Goal: Find specific page/section: Find specific page/section

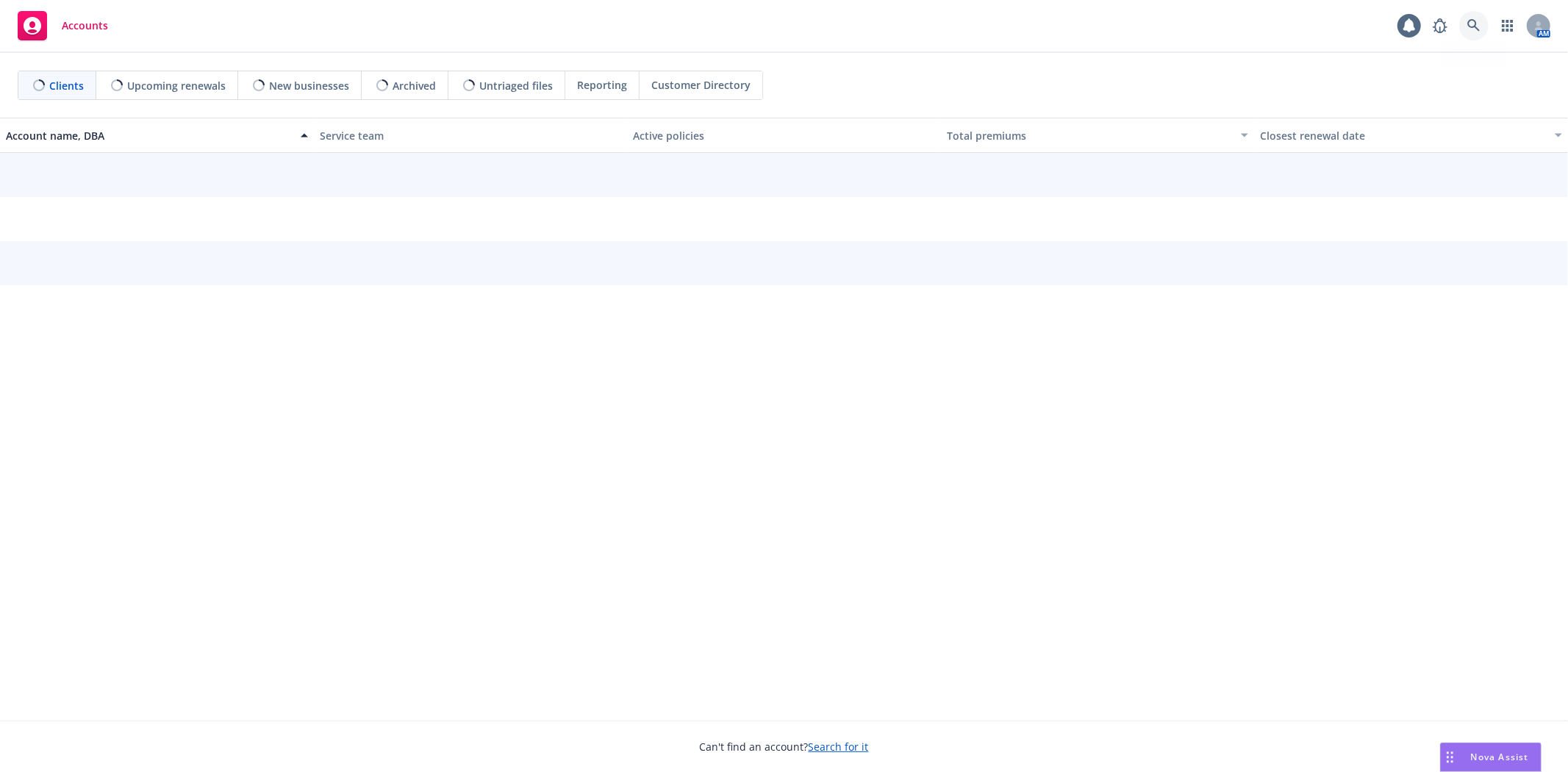
click at [1477, 29] on icon at bounding box center [1472, 25] width 12 height 12
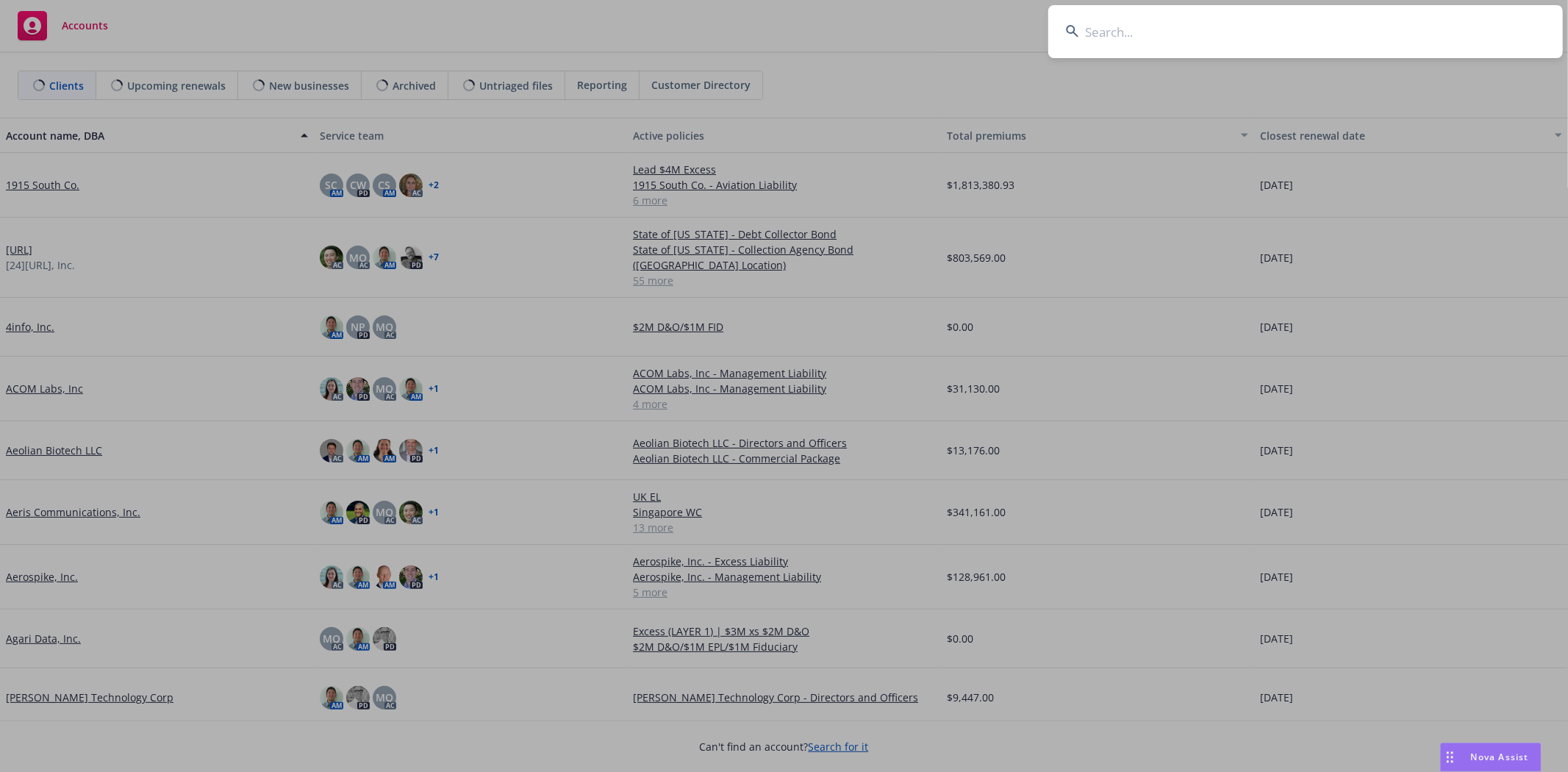
click at [1339, 37] on input at bounding box center [1305, 32] width 514 height 53
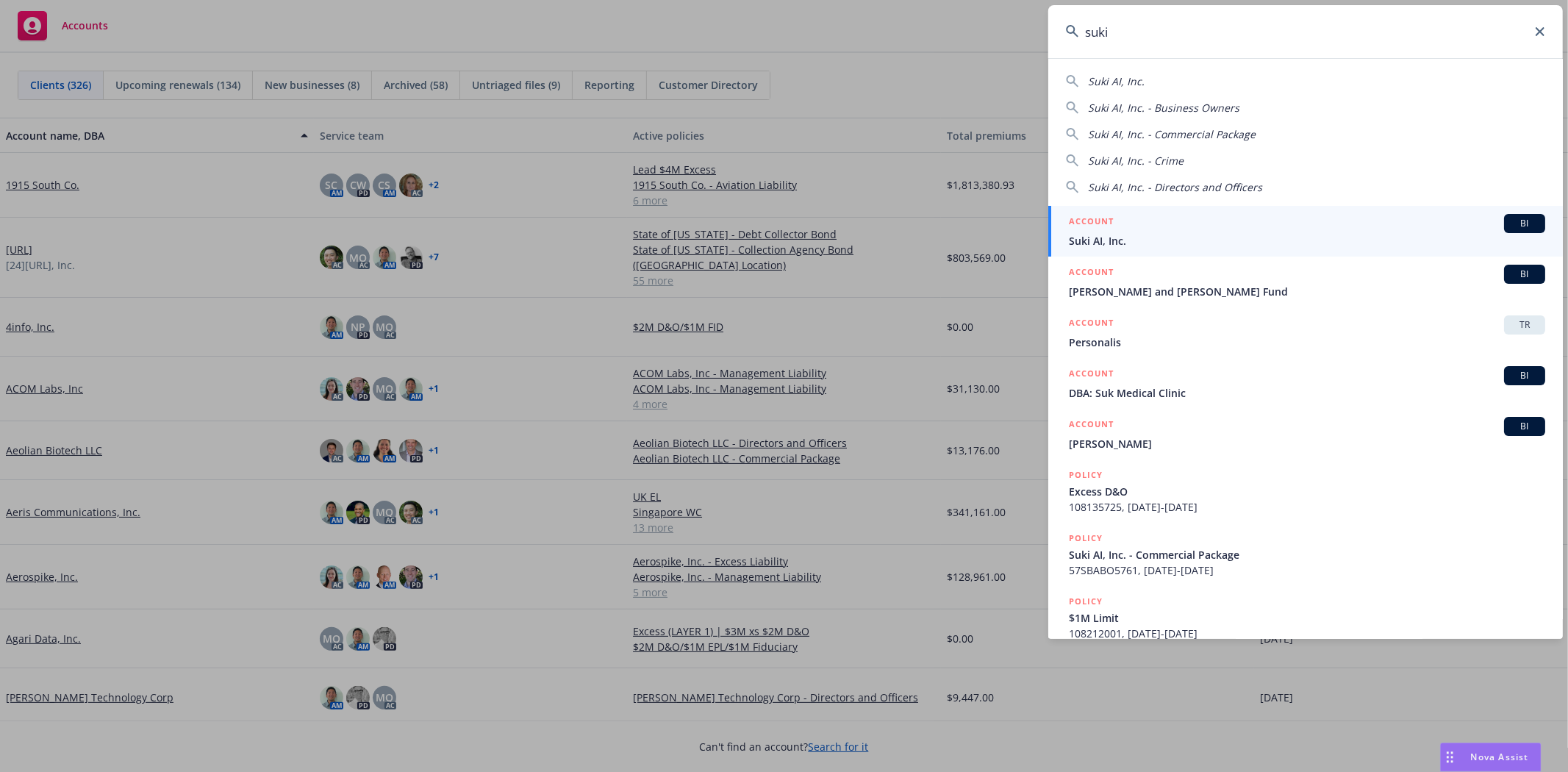
type input "suki"
click at [1224, 238] on span "Suki AI, Inc." at bounding box center [1306, 240] width 476 height 16
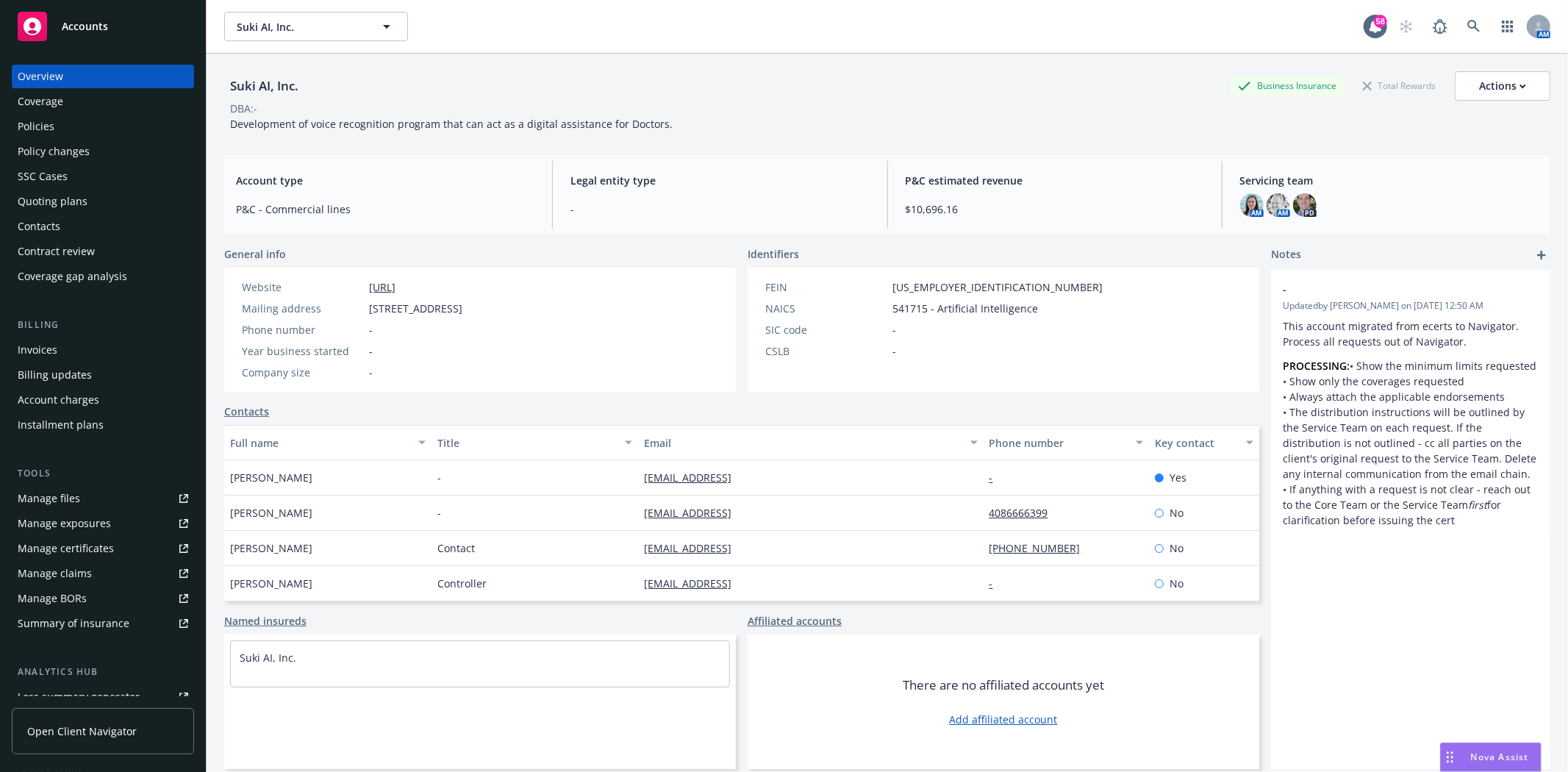
click at [46, 128] on div "Policies" at bounding box center [36, 126] width 37 height 23
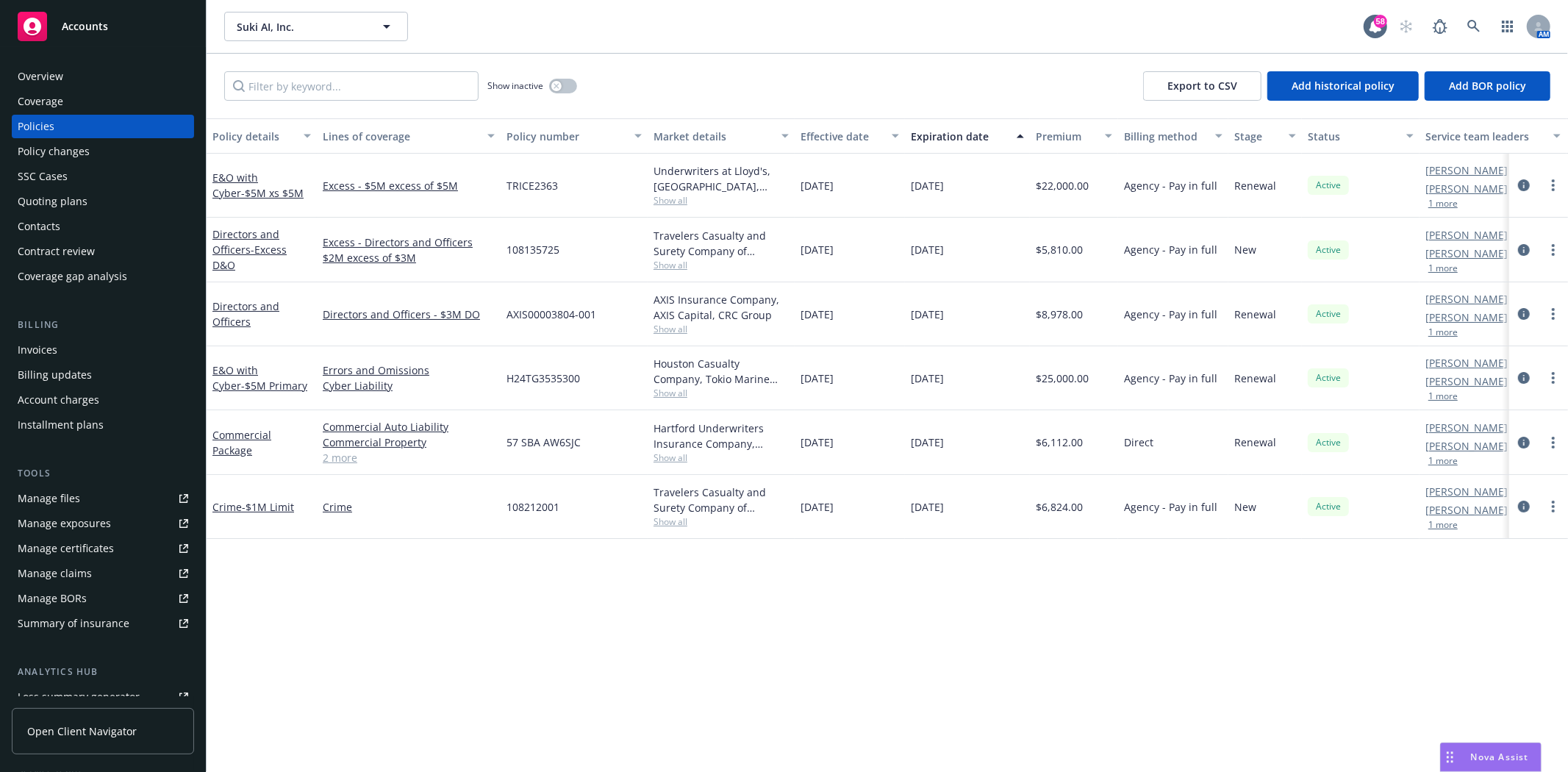
click at [54, 68] on div "Overview" at bounding box center [40, 76] width 46 height 23
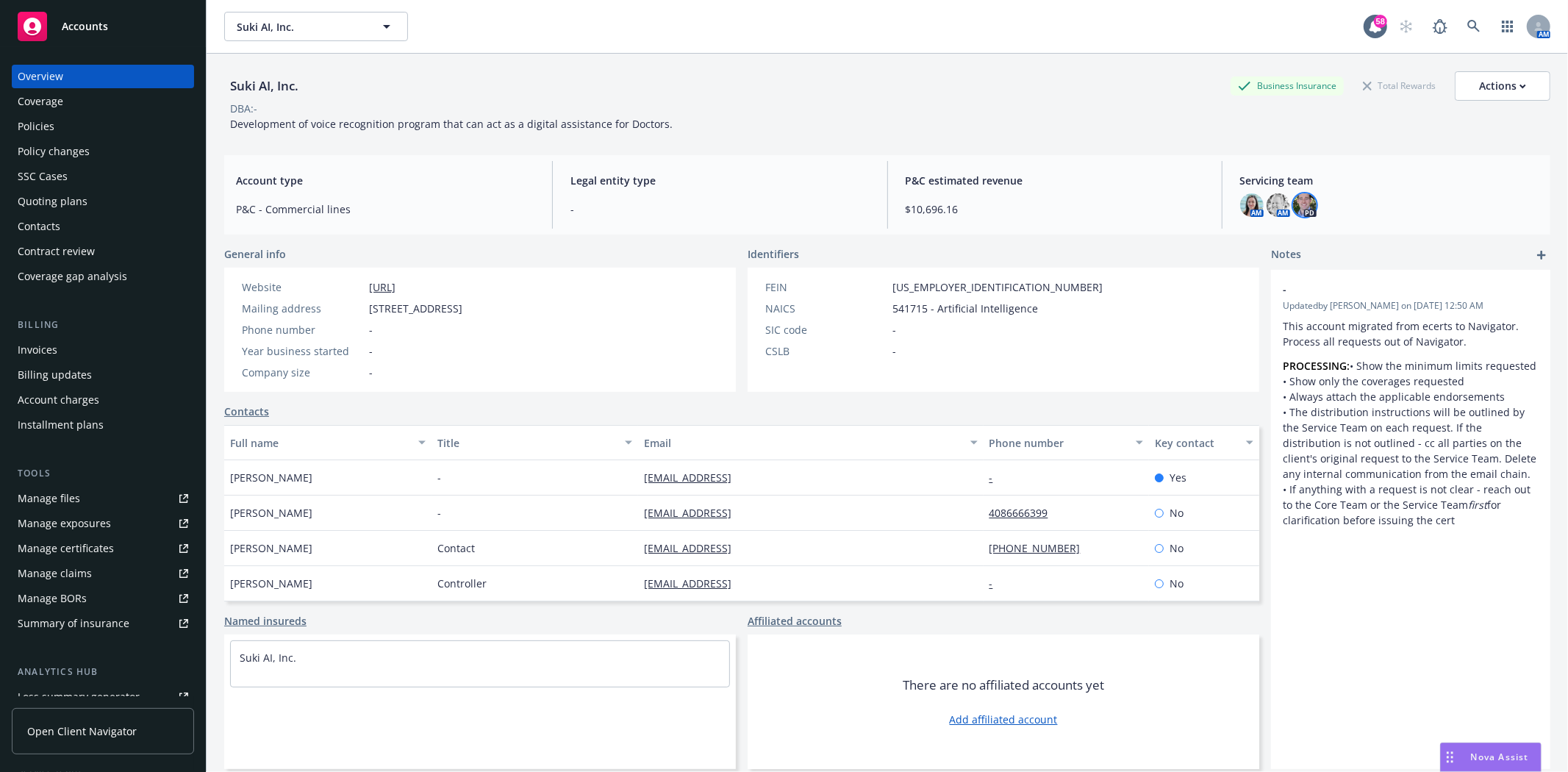
click at [1297, 211] on img at bounding box center [1305, 205] width 23 height 23
click at [1274, 206] on img at bounding box center [1278, 205] width 23 height 23
click at [1240, 201] on img at bounding box center [1251, 205] width 23 height 23
click at [1470, 29] on link at bounding box center [1473, 26] width 29 height 29
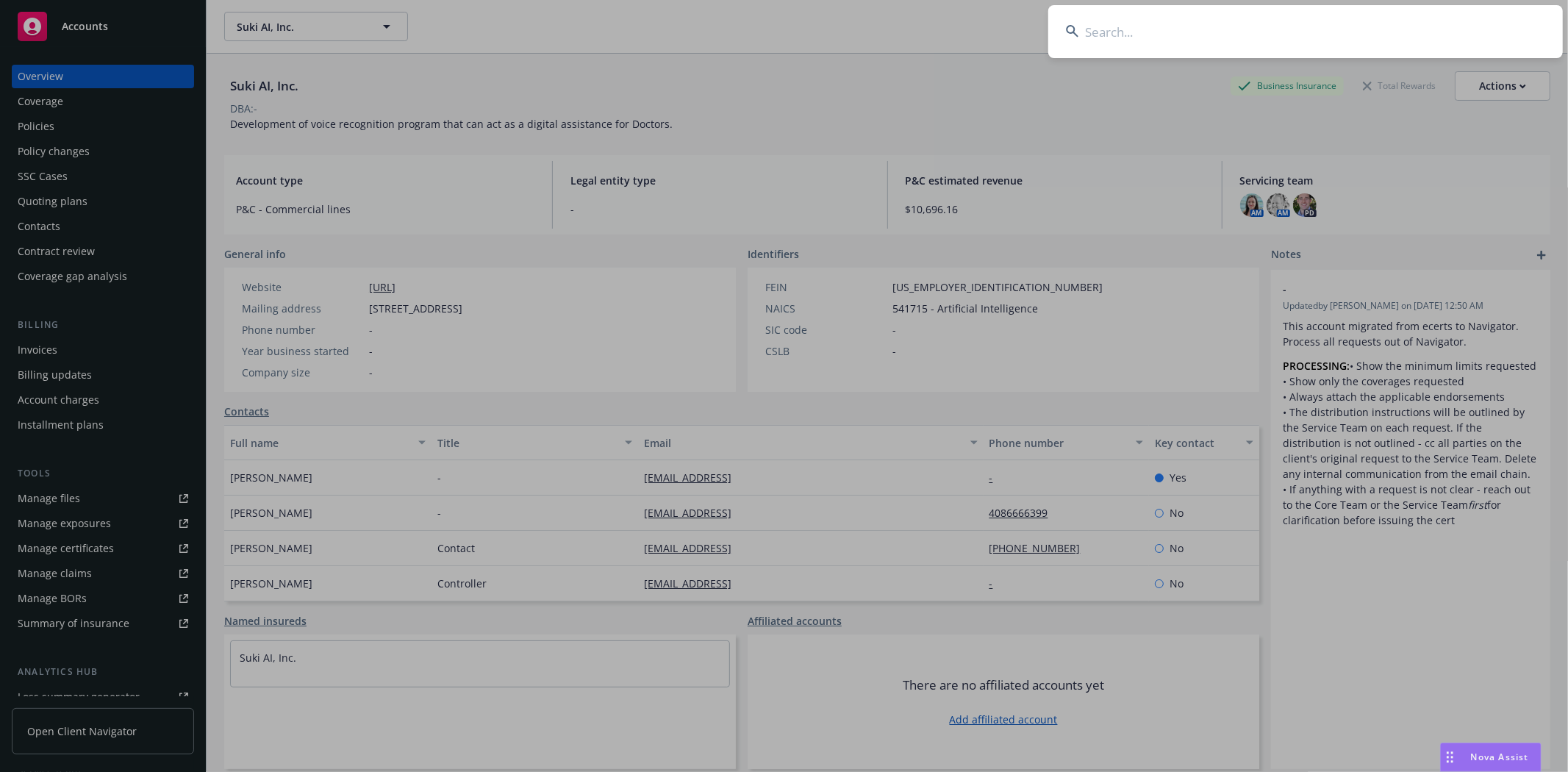
click at [1290, 54] on input at bounding box center [1305, 32] width 514 height 53
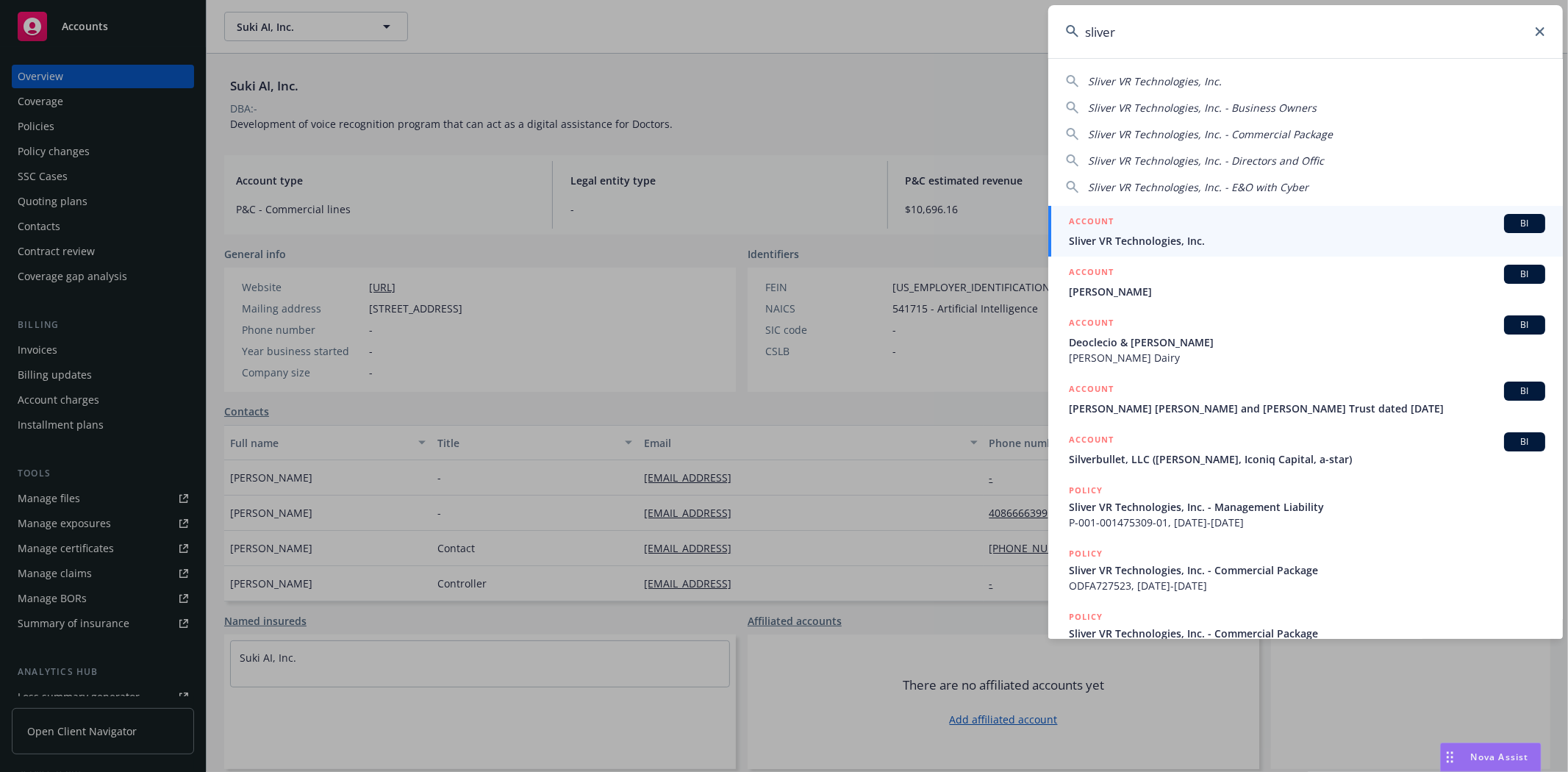
type input "sliver"
click at [1213, 238] on span "Sliver VR Technologies, Inc." at bounding box center [1306, 240] width 476 height 16
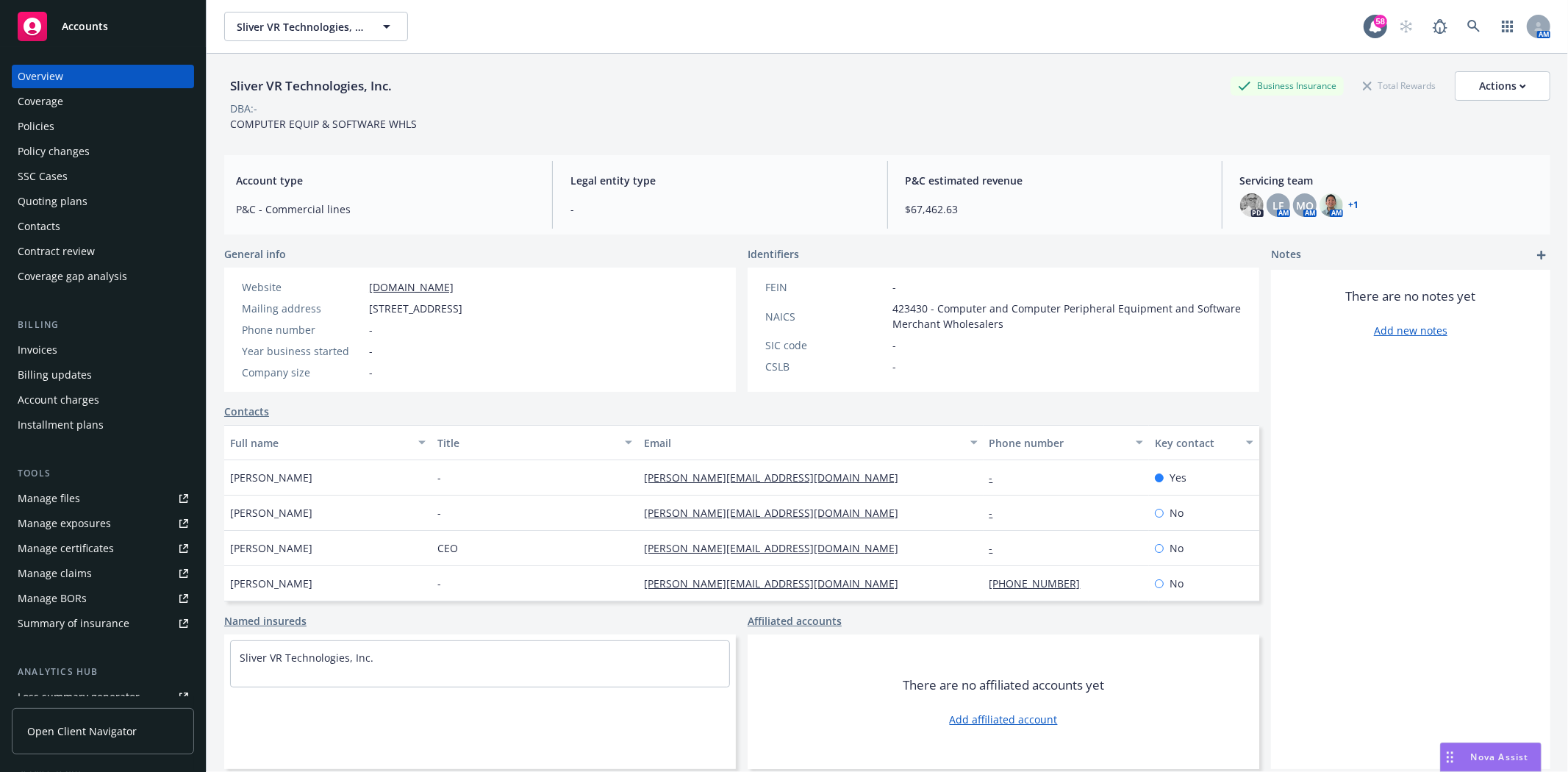
click at [1349, 204] on link "+ 1" at bounding box center [1354, 204] width 10 height 9
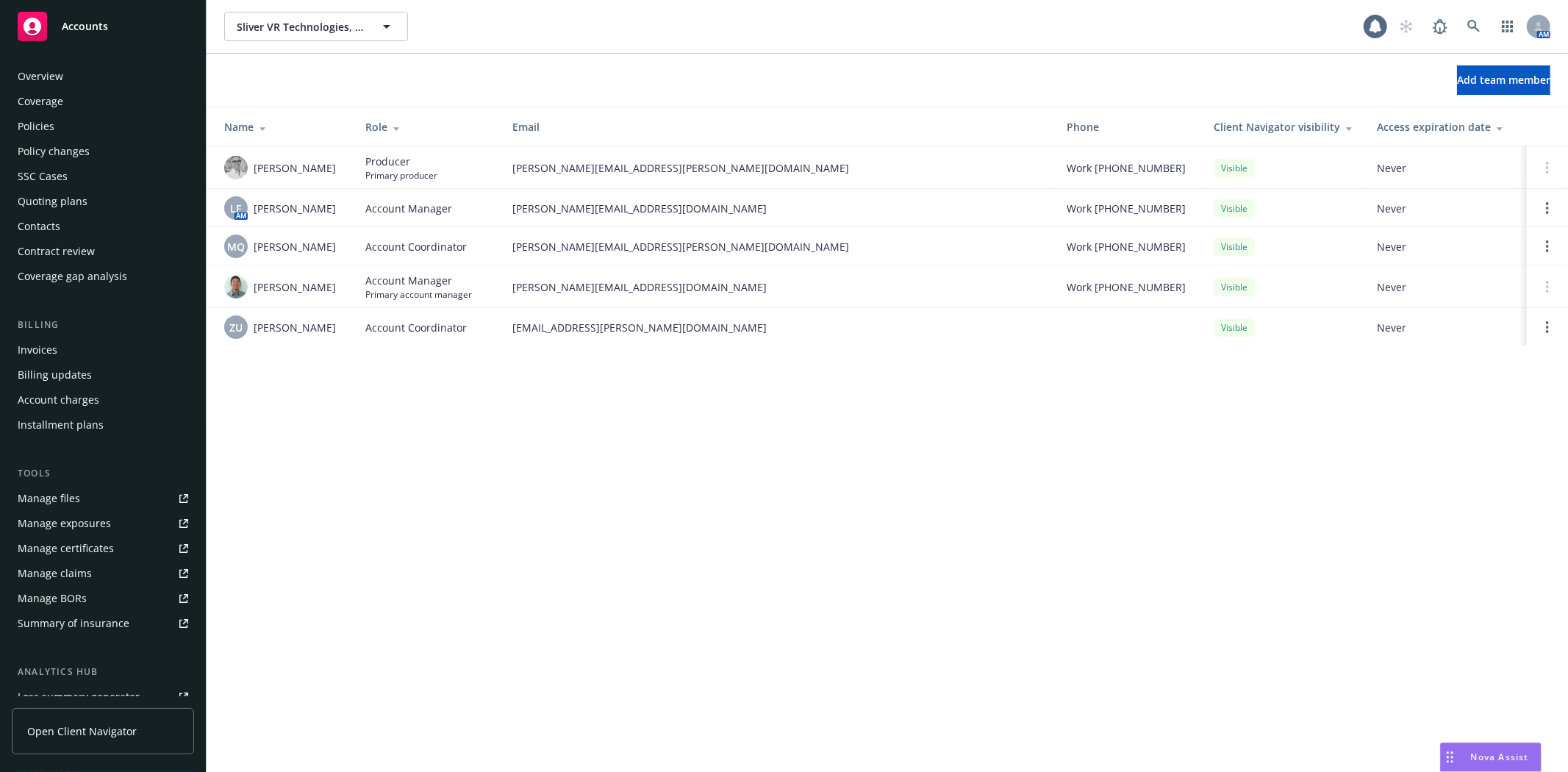
scroll to position [186, 0]
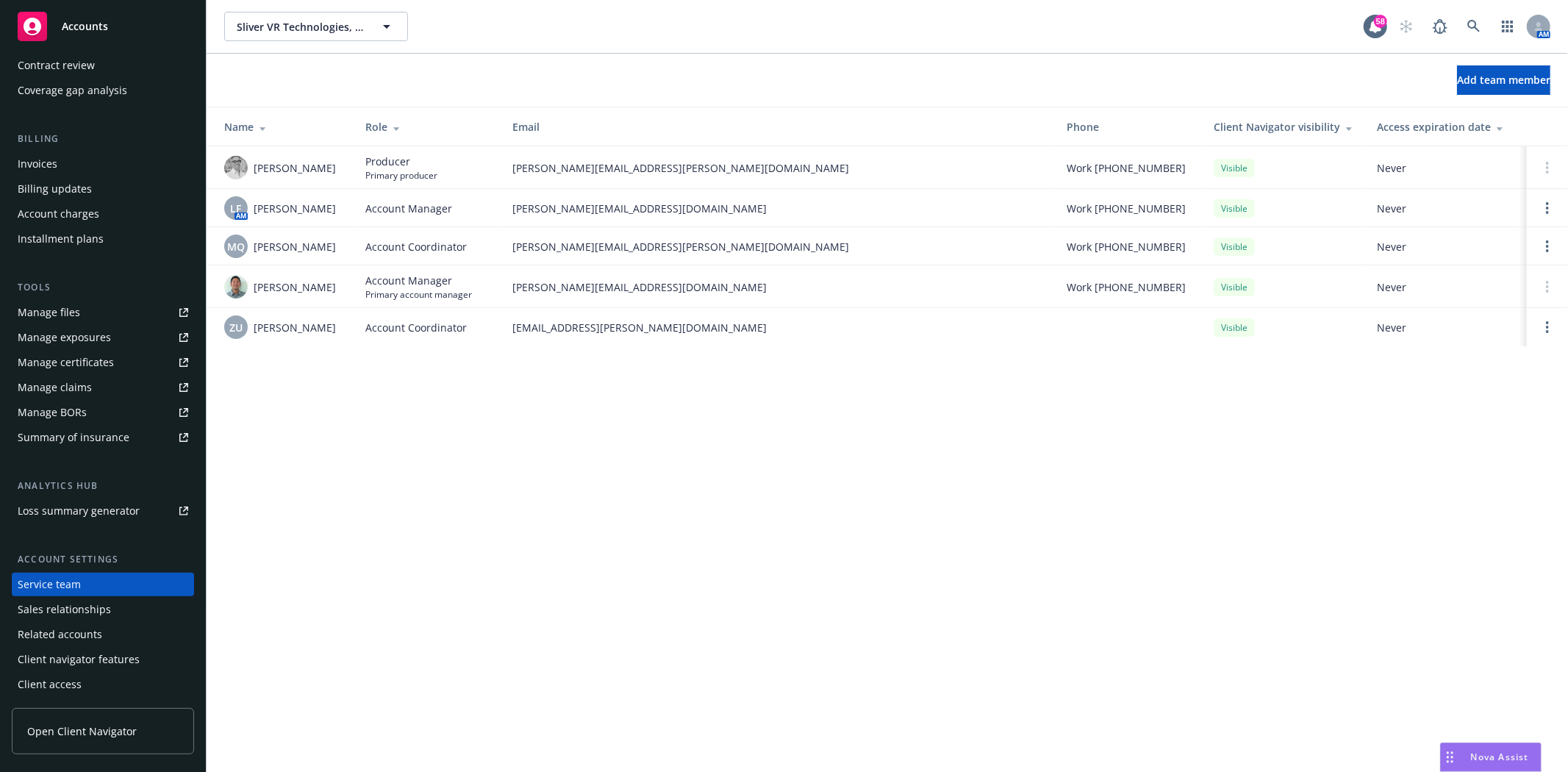
drag, startPoint x: 716, startPoint y: 417, endPoint x: 353, endPoint y: 179, distance: 434.1
click at [711, 415] on div "Sliver VR Technologies, Inc. Sliver VR Technologies, Inc. 58 AM Add team member…" at bounding box center [887, 386] width 1361 height 772
click at [1462, 21] on link at bounding box center [1473, 26] width 29 height 29
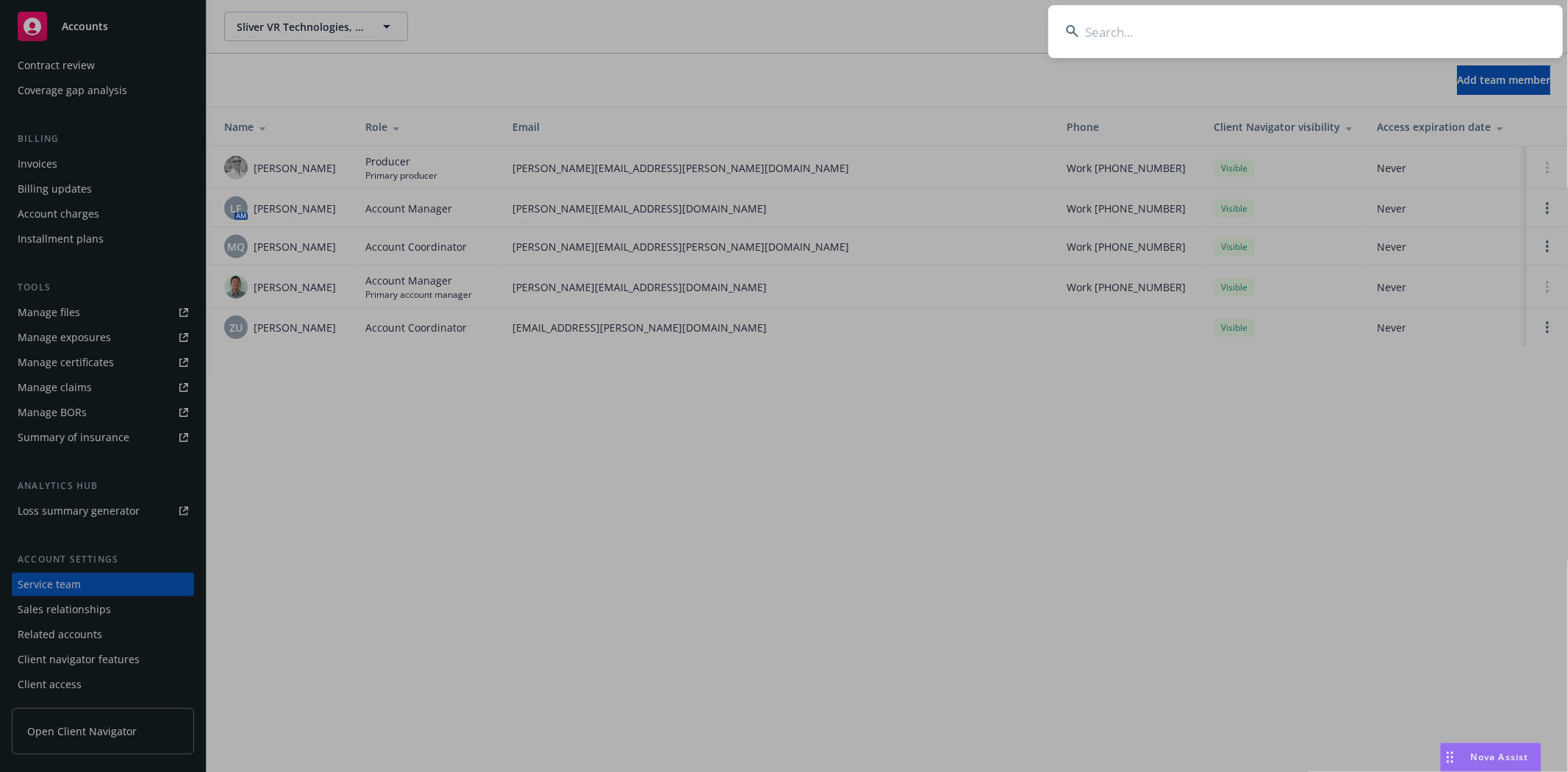
click at [1415, 12] on input at bounding box center [1305, 32] width 514 height 53
type input "zed"
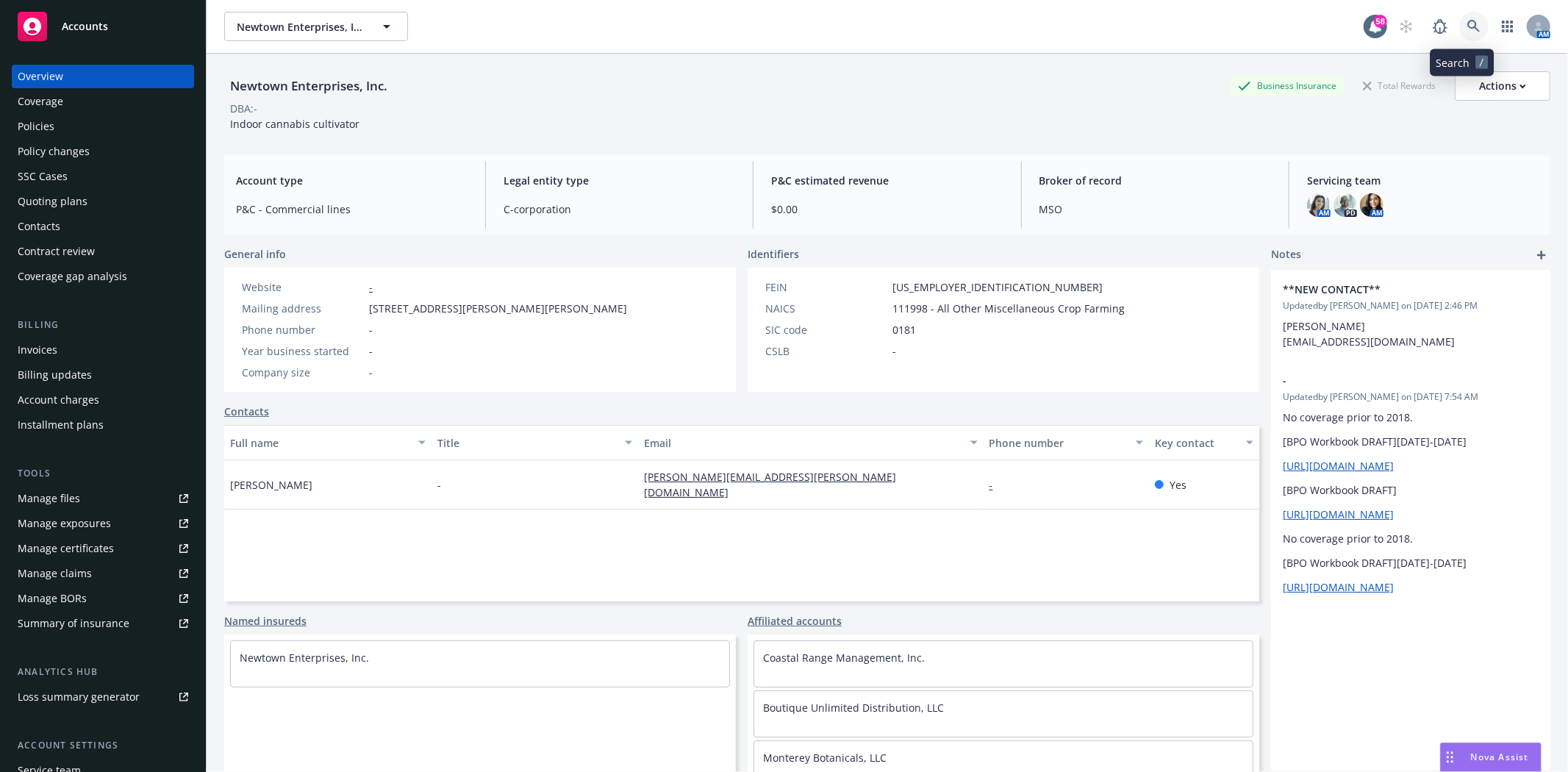
click at [1467, 27] on icon at bounding box center [1472, 26] width 12 height 12
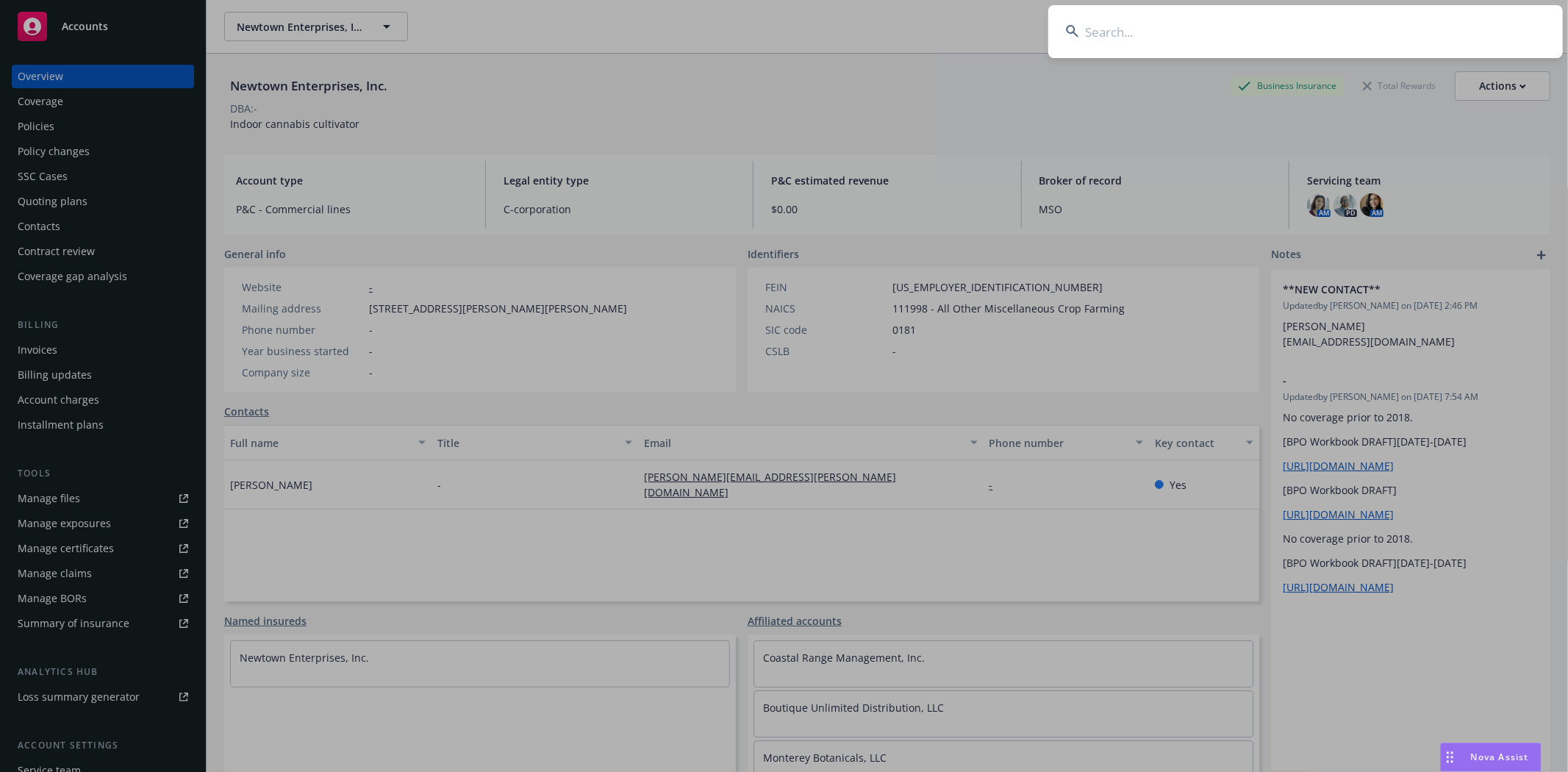
click at [1339, 42] on input at bounding box center [1305, 32] width 514 height 53
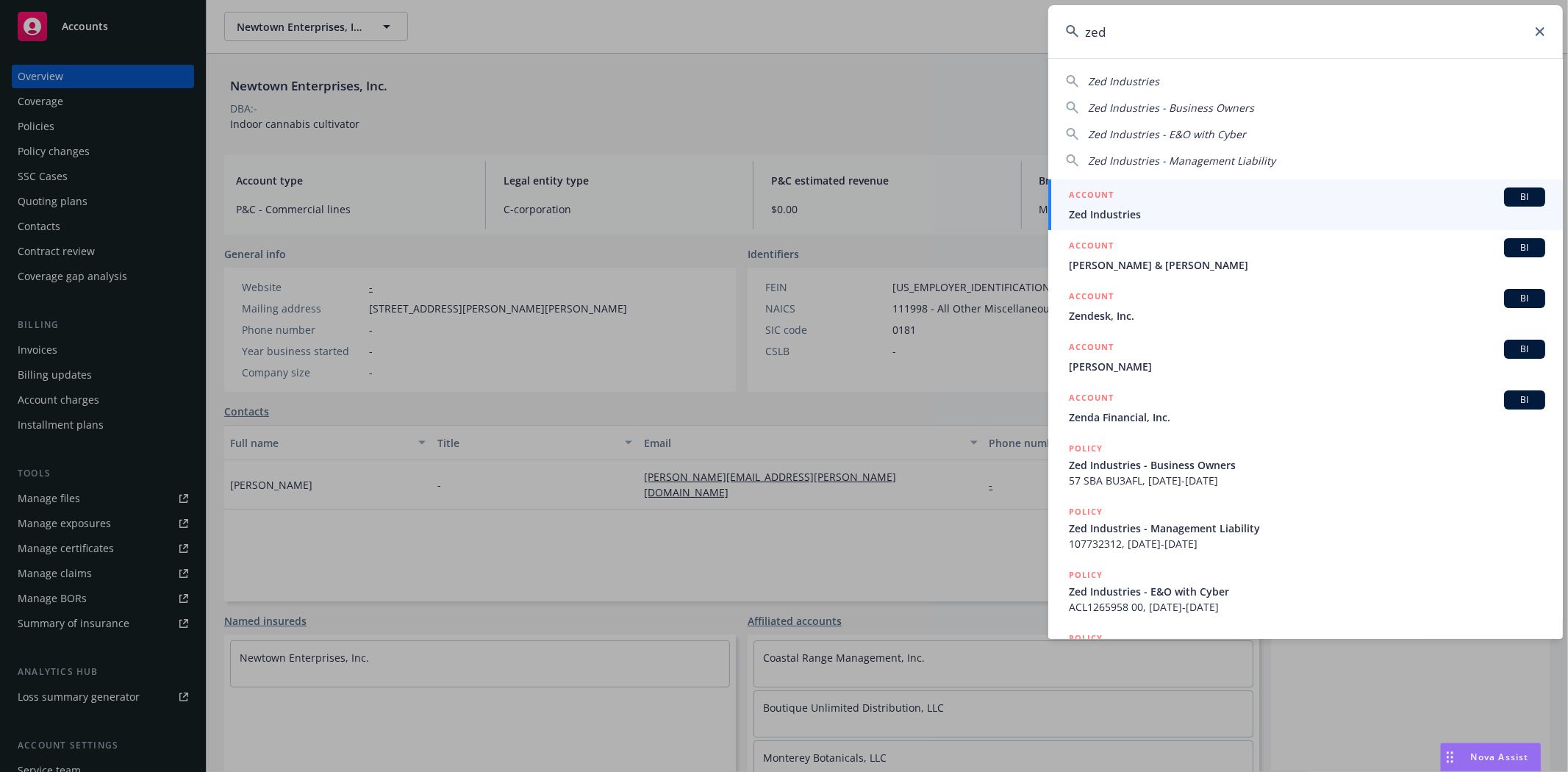
type input "zed"
click at [1174, 219] on span "Zed Industries" at bounding box center [1306, 214] width 476 height 16
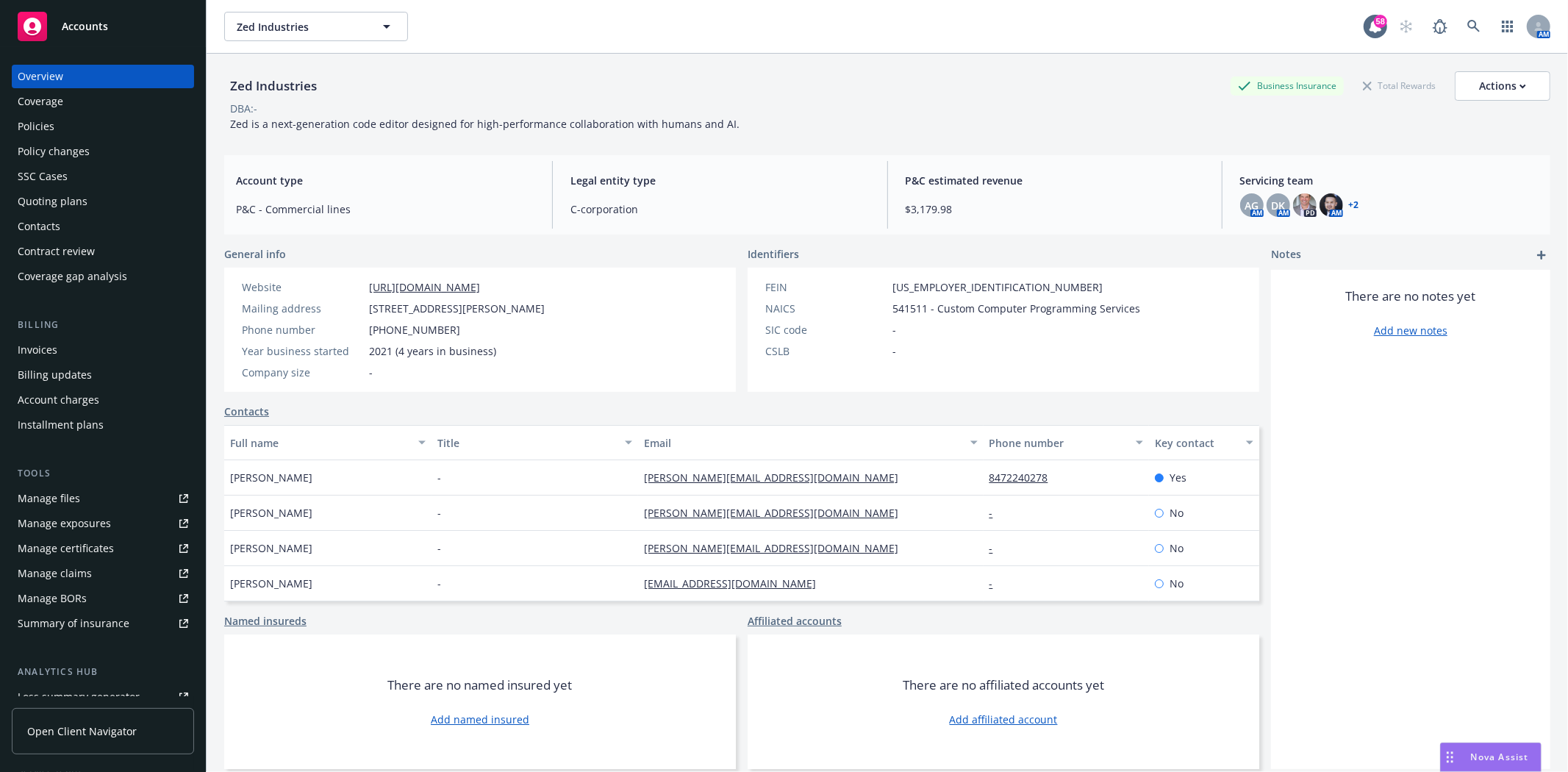
click at [1349, 203] on link "+ 2" at bounding box center [1354, 204] width 10 height 9
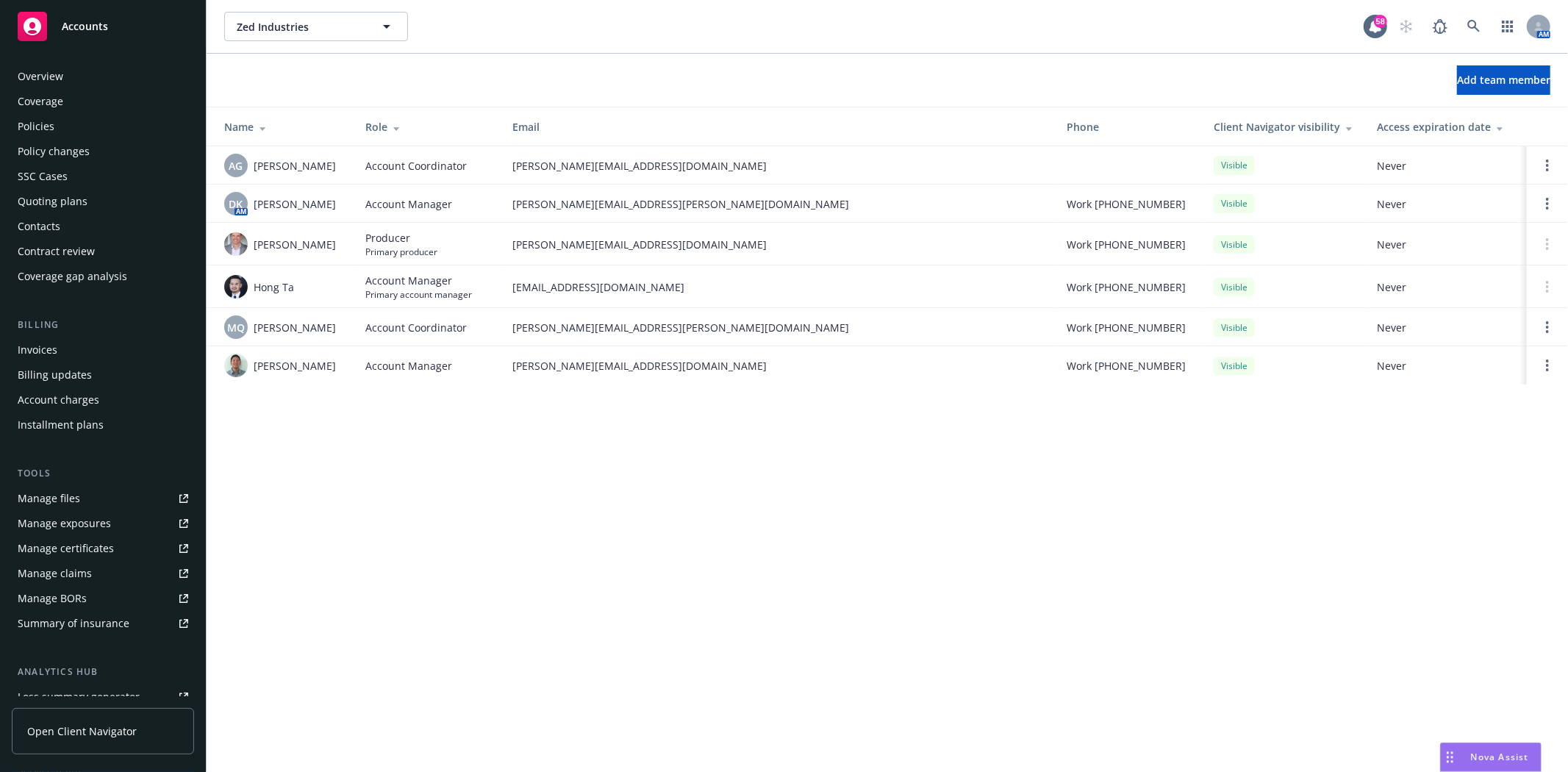
click at [54, 114] on div "Overview Coverage Policies Policy changes SSC Cases Quoting plans Contacts Cont…" at bounding box center [102, 176] width 182 height 224
click at [54, 122] on div "Policies" at bounding box center [102, 126] width 170 height 23
